Goal: Information Seeking & Learning: Learn about a topic

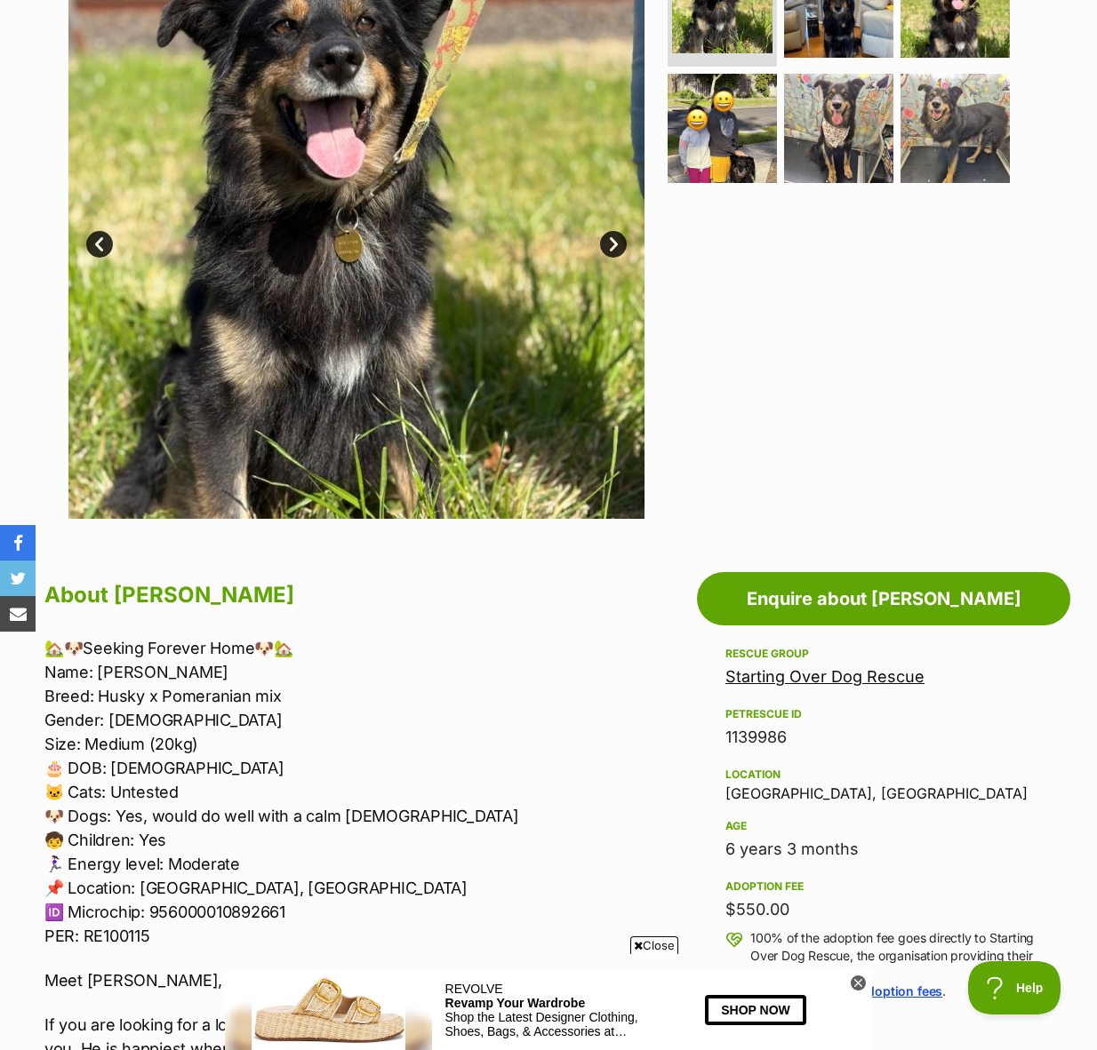
scroll to position [430, 0]
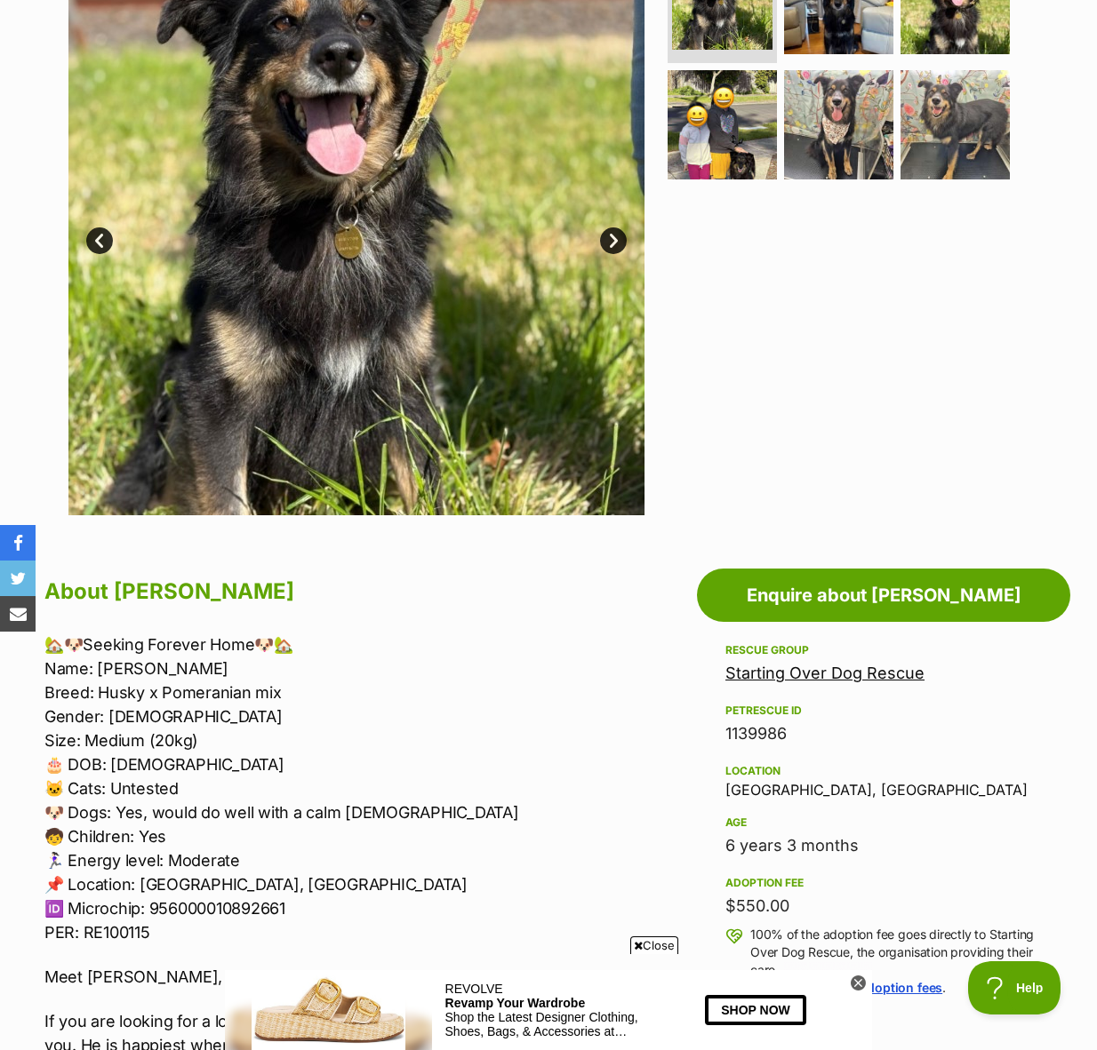
click at [873, 675] on link "Starting Over Dog Rescue" at bounding box center [824, 673] width 199 height 19
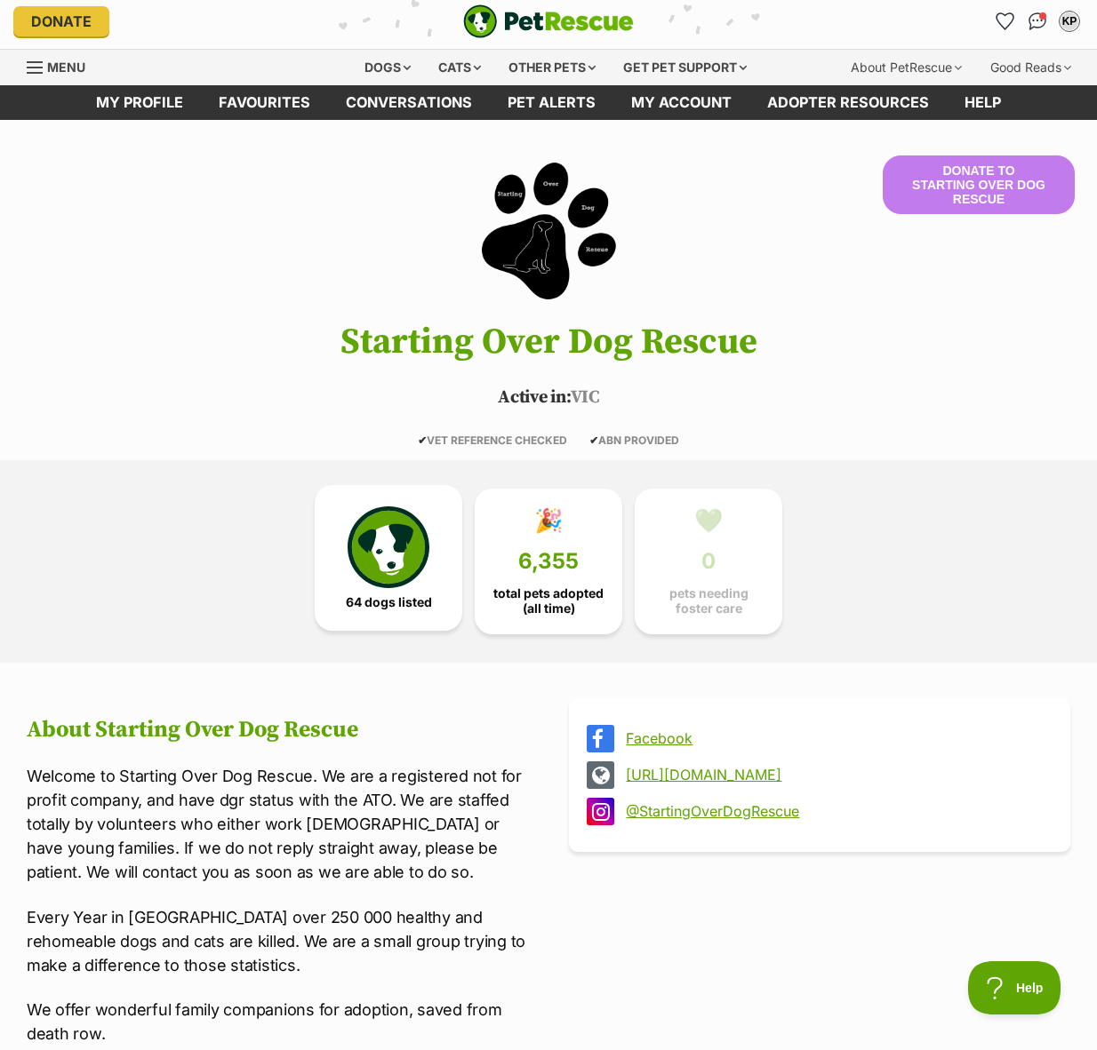
scroll to position [7, 0]
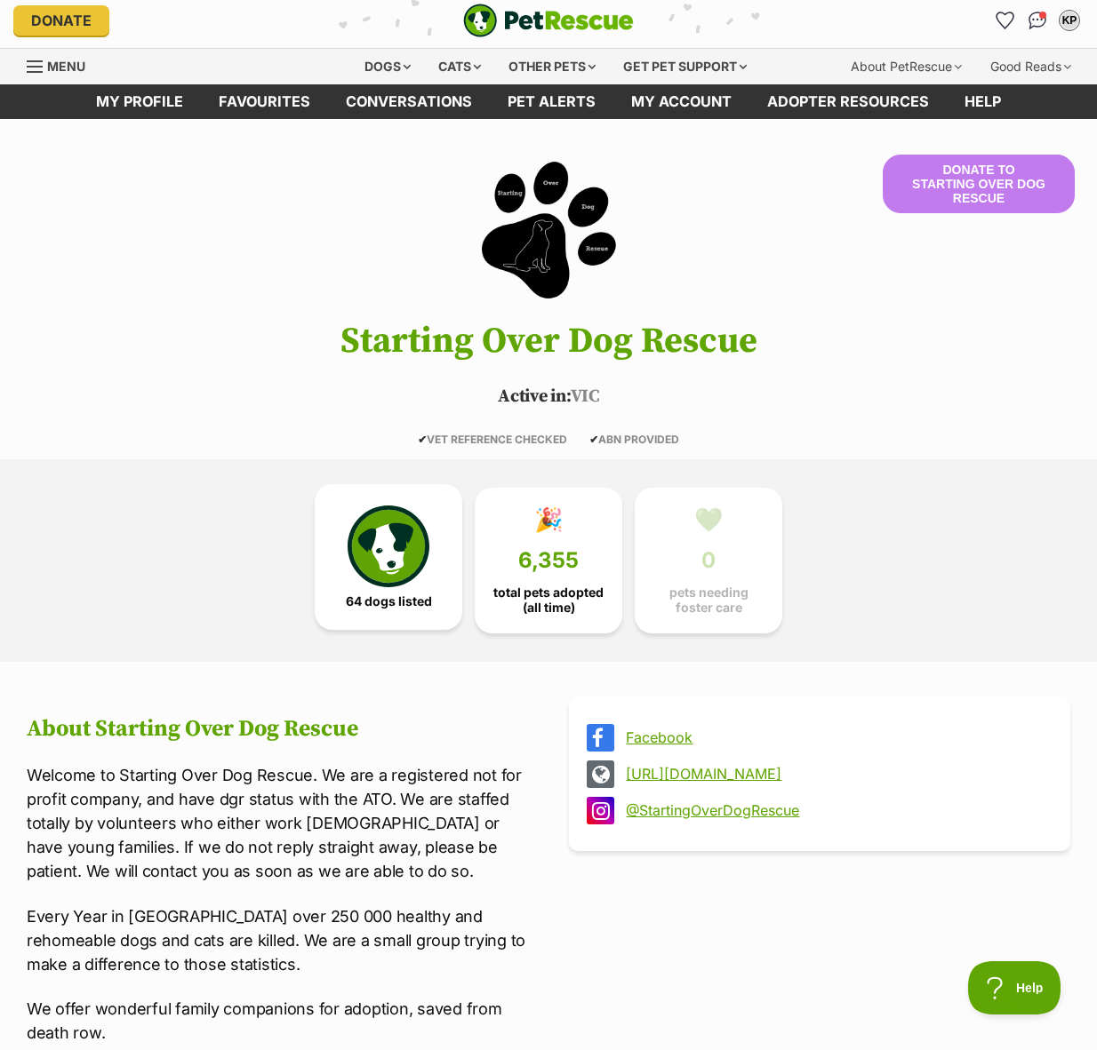
click at [399, 574] on img at bounding box center [388, 547] width 82 height 82
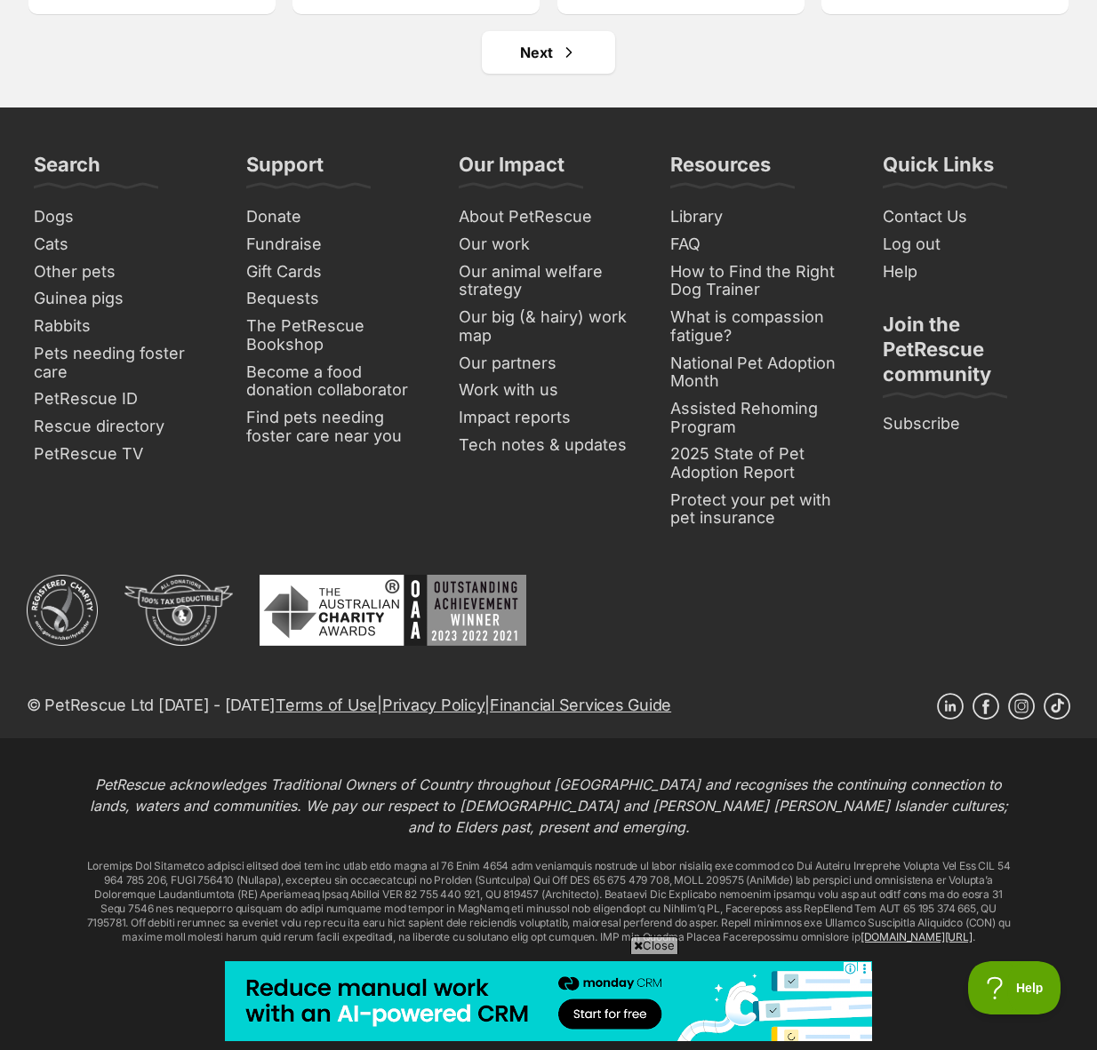
scroll to position [8766, 0]
